Goal: Navigation & Orientation: Find specific page/section

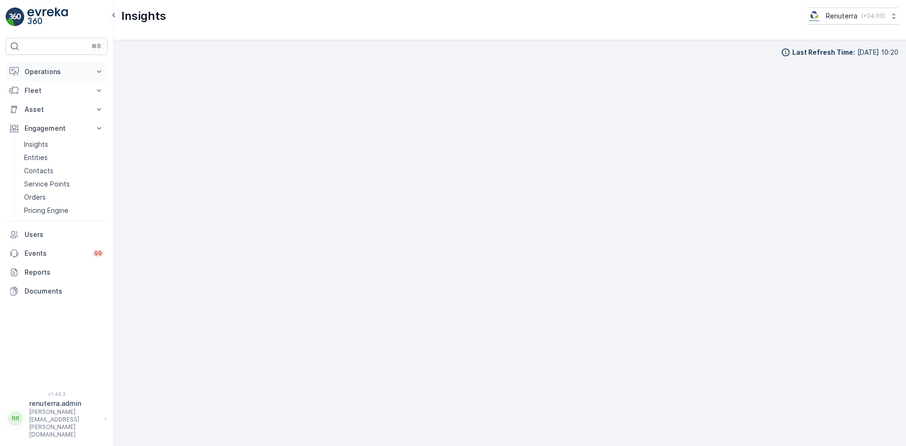
click at [57, 75] on p "Operations" at bounding box center [57, 71] width 64 height 9
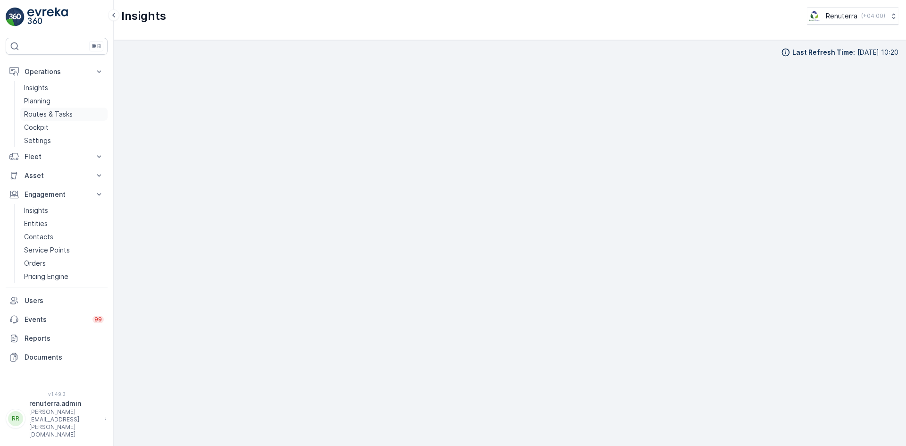
click at [55, 111] on p "Routes & Tasks" at bounding box center [48, 114] width 49 height 9
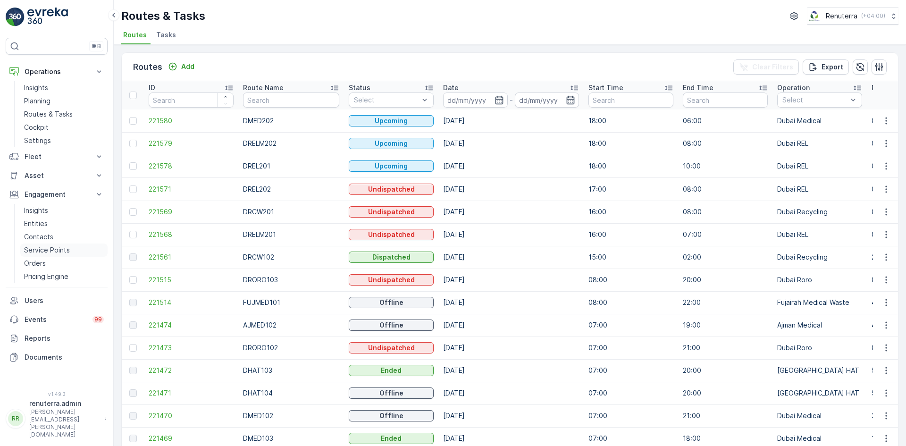
click at [58, 250] on p "Service Points" at bounding box center [47, 249] width 46 height 9
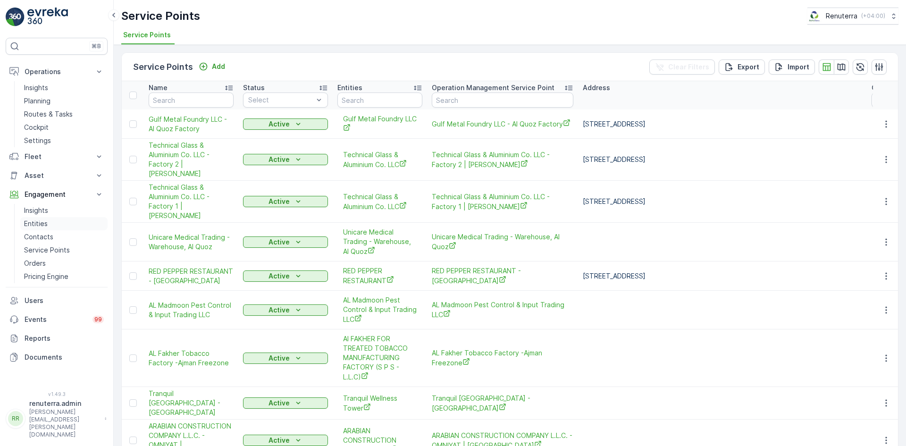
click at [34, 228] on p "Entities" at bounding box center [36, 223] width 24 height 9
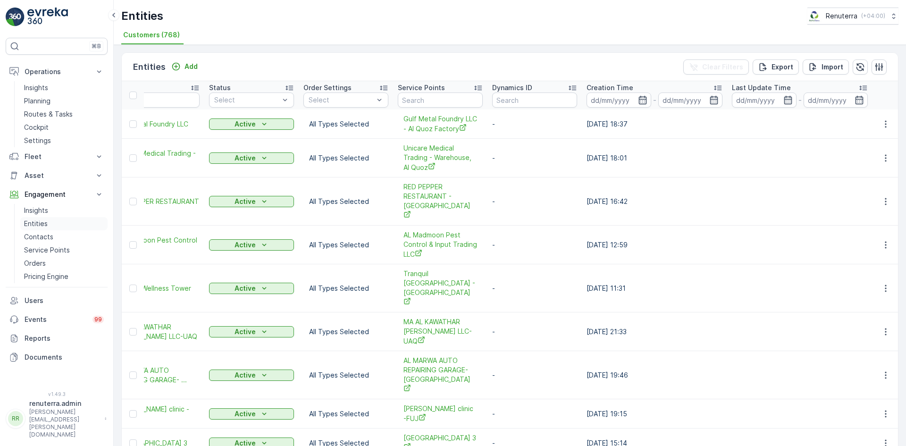
click at [45, 222] on p "Entities" at bounding box center [36, 223] width 24 height 9
